Goal: Ask a question

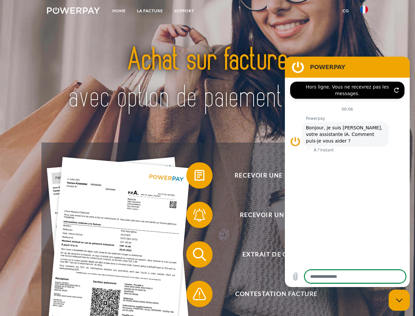
click at [73, 12] on img at bounding box center [73, 10] width 53 height 7
click at [364, 12] on img at bounding box center [365, 10] width 8 height 8
click at [346, 11] on link "CG" at bounding box center [345, 11] width 17 height 12
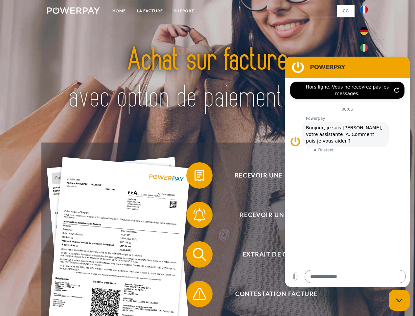
click at [195, 177] on span at bounding box center [189, 175] width 33 height 33
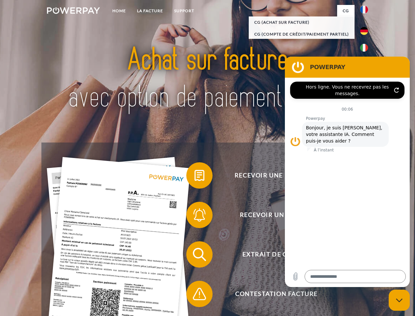
click at [195, 216] on span at bounding box center [189, 214] width 33 height 33
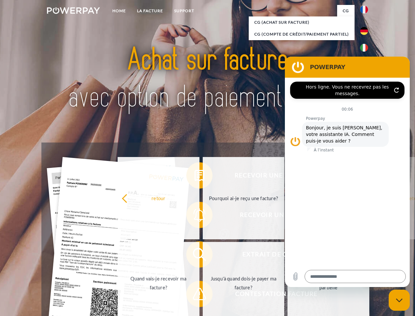
click at [203, 256] on link "Jusqu'à quand dois-je payer ma facture?" at bounding box center [244, 283] width 82 height 82
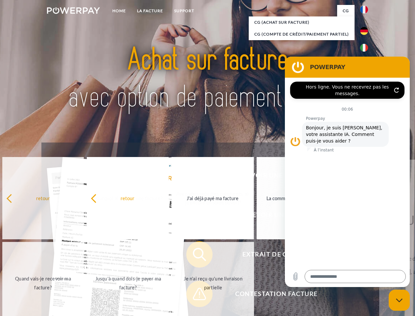
click at [195, 295] on link "Je n'ai reçu qu'une livraison partielle" at bounding box center [213, 283] width 82 height 82
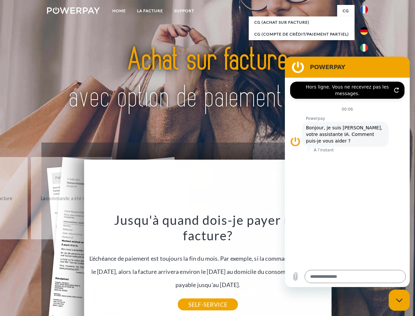
click at [400, 300] on icon "Fermer la fenêtre de messagerie" at bounding box center [399, 300] width 7 height 4
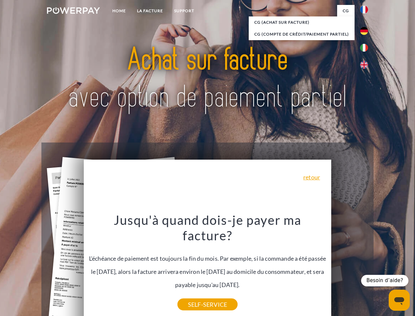
type textarea "*"
